Goal: Entertainment & Leisure: Consume media (video, audio)

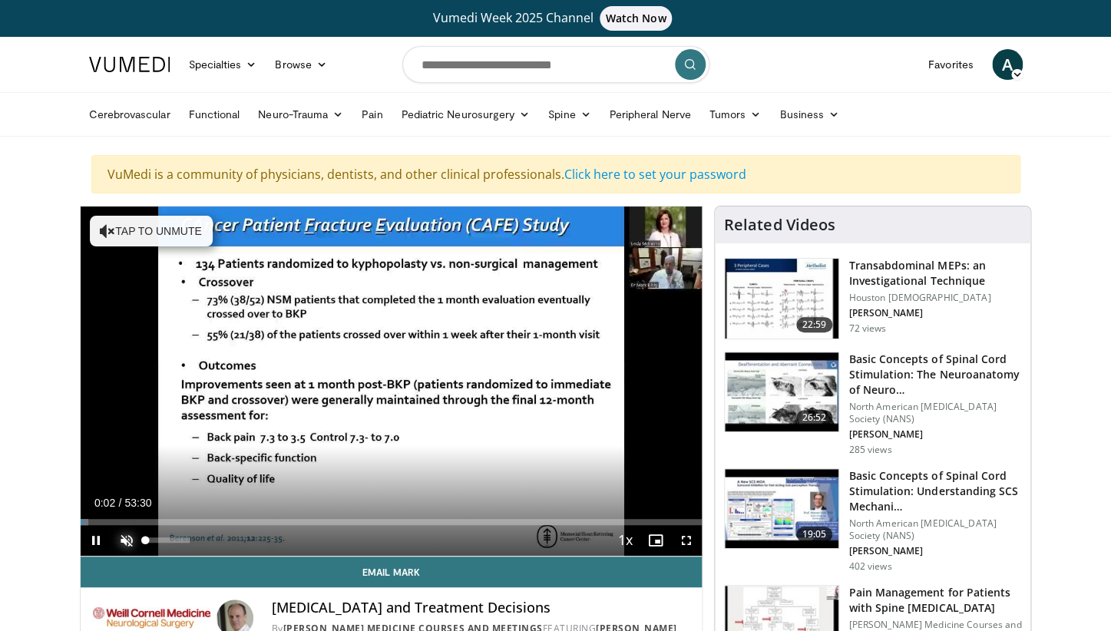
click at [133, 537] on span "Video Player" at bounding box center [126, 540] width 31 height 31
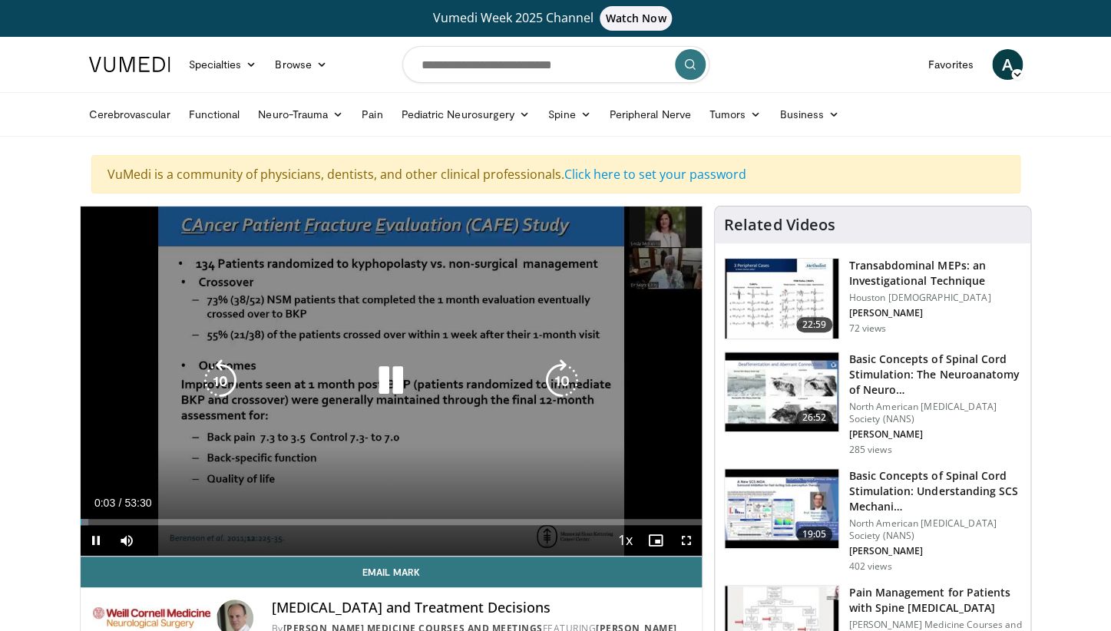
click at [383, 379] on icon "Video Player" at bounding box center [390, 380] width 43 height 43
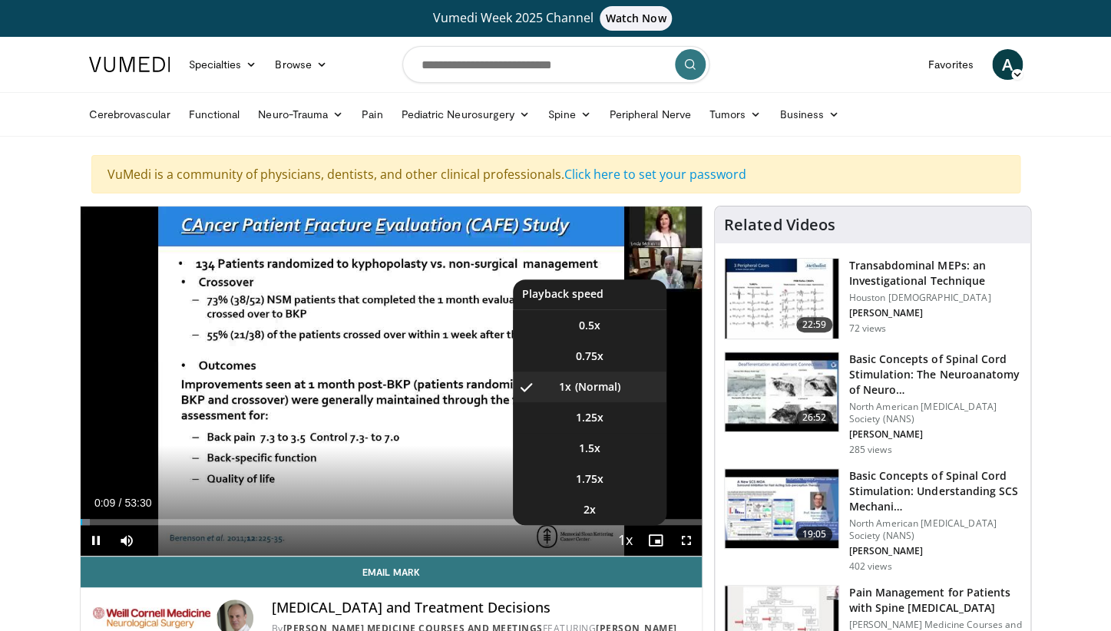
click at [629, 544] on span "Video Player" at bounding box center [624, 541] width 21 height 31
click at [603, 505] on li "2x" at bounding box center [590, 509] width 154 height 31
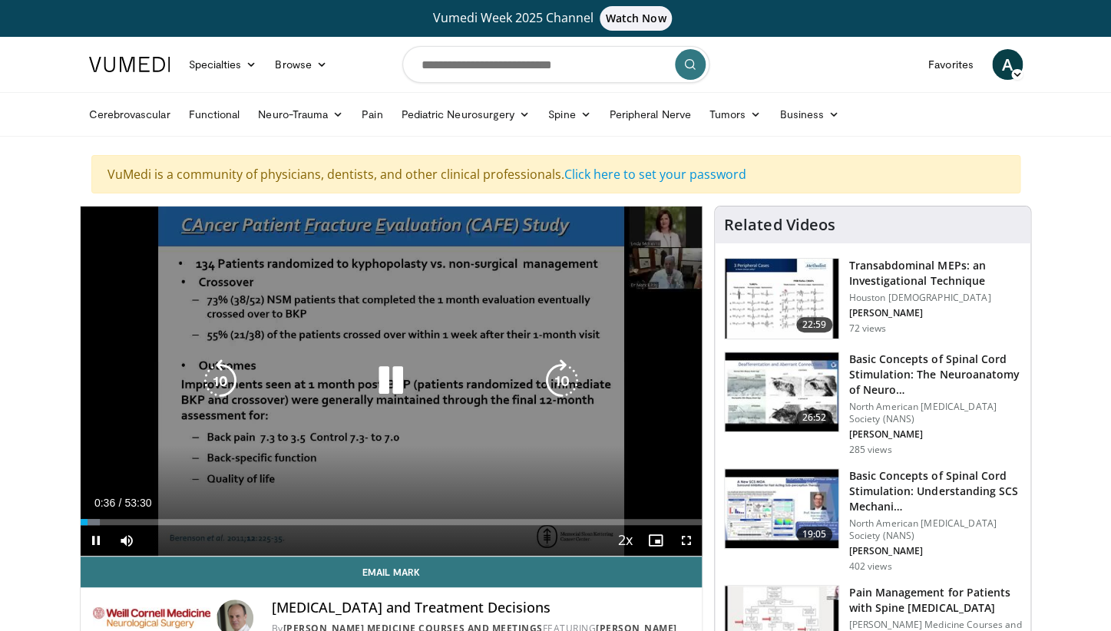
click at [399, 446] on div "10 seconds Tap to unmute" at bounding box center [392, 381] width 622 height 349
